Goal: Transaction & Acquisition: Purchase product/service

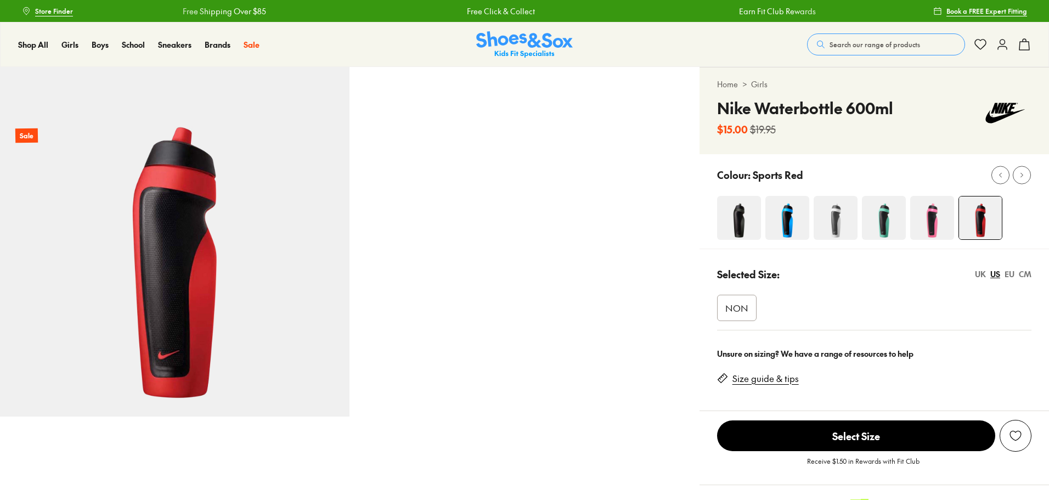
select select "*"
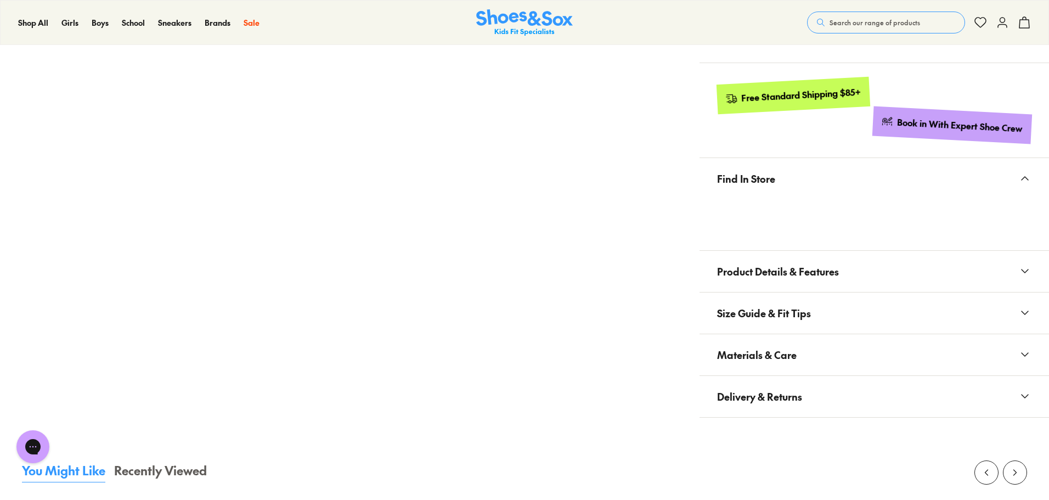
scroll to position [453, 0]
click at [775, 260] on span "Product Details & Features" at bounding box center [778, 272] width 122 height 32
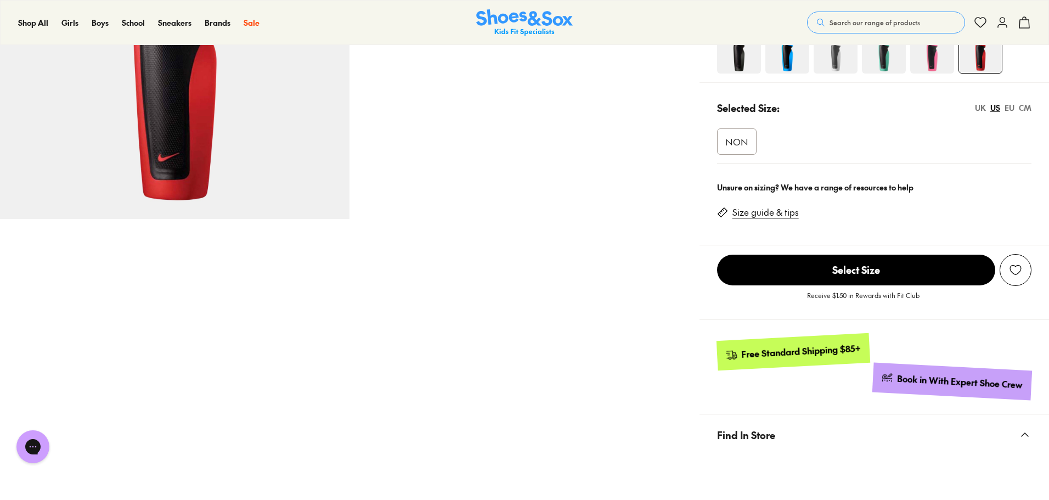
scroll to position [0, 0]
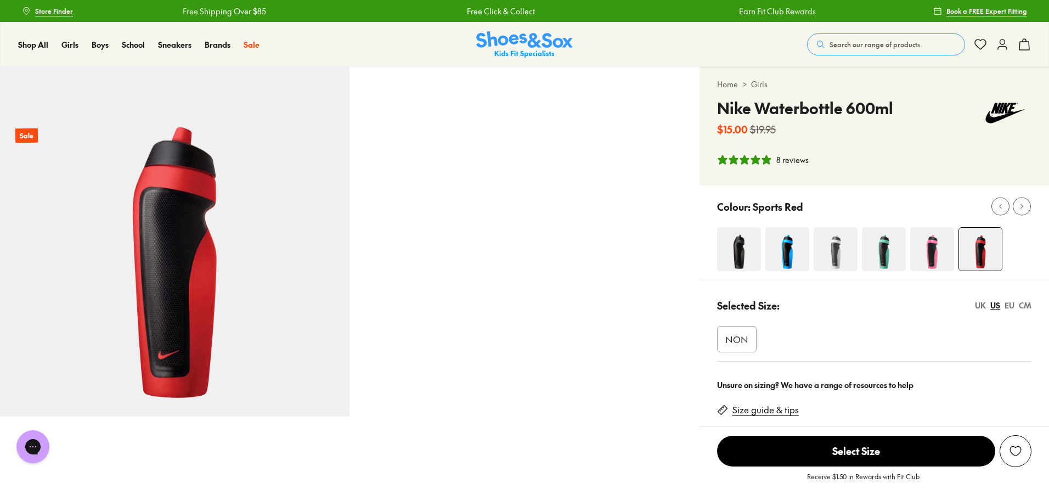
click at [764, 257] on div at bounding box center [883, 249] width 332 height 44
click at [751, 251] on img at bounding box center [739, 249] width 44 height 44
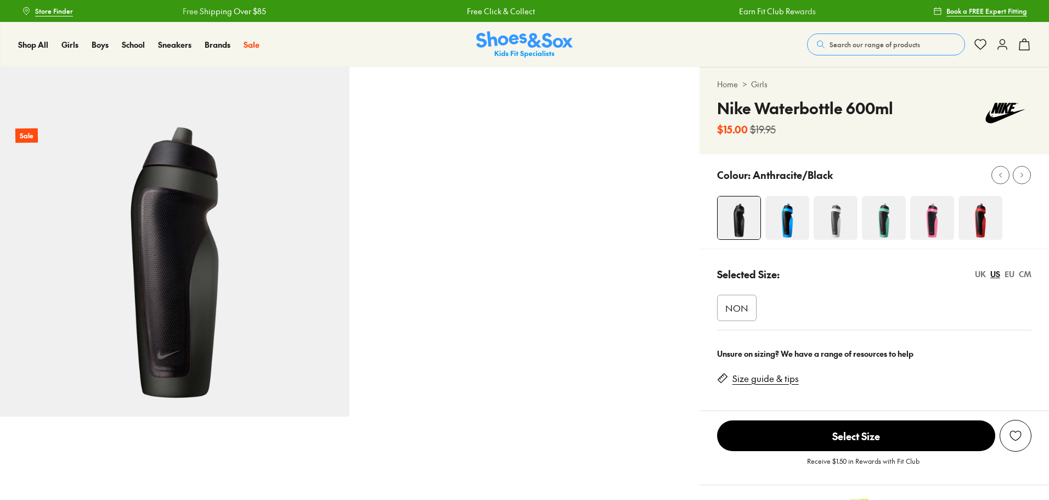
click at [843, 228] on img at bounding box center [836, 218] width 44 height 44
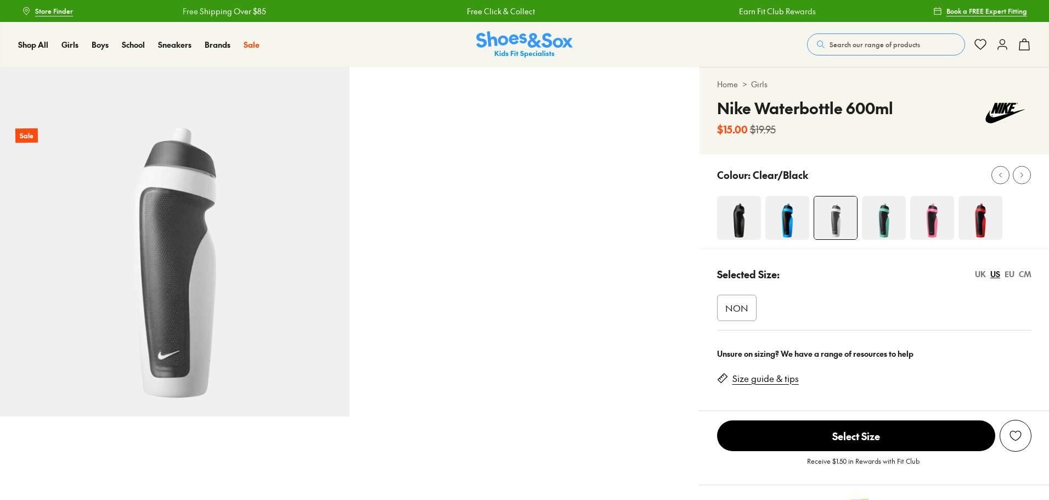
select select "*"
